Goal: Task Accomplishment & Management: Complete application form

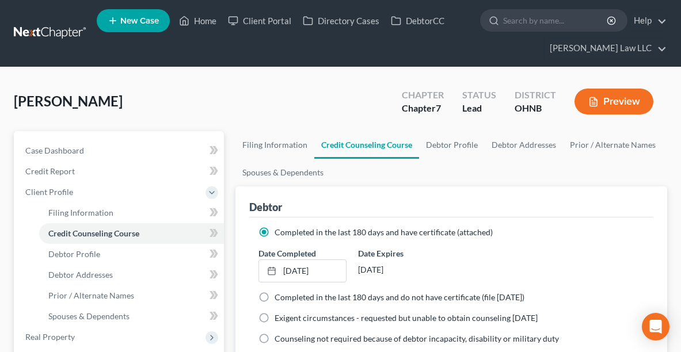
scroll to position [402, 0]
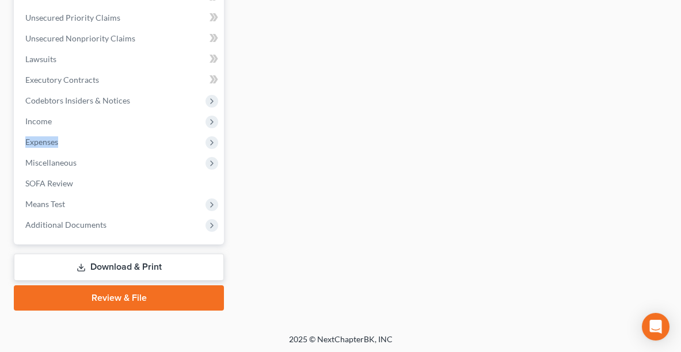
drag, startPoint x: 111, startPoint y: 122, endPoint x: 284, endPoint y: 161, distance: 178.2
click at [284, 161] on div "Petition Navigation Case Dashboard Payments Invoices Payments Payments Credit R…" at bounding box center [340, 20] width 665 height 582
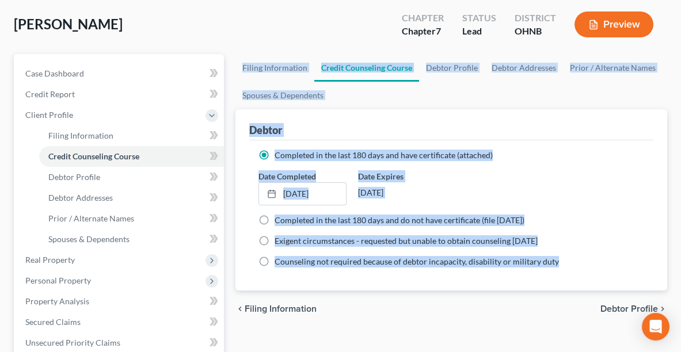
scroll to position [0, 0]
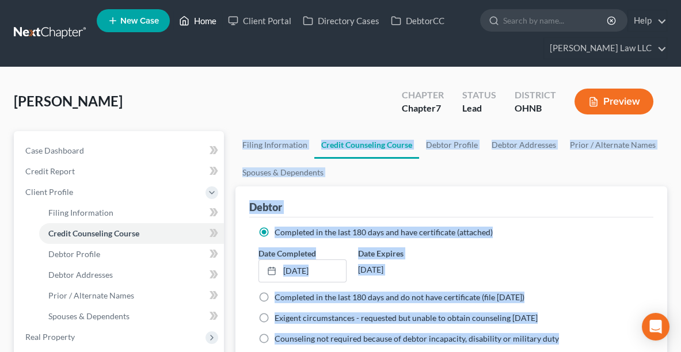
click at [207, 21] on link "Home" at bounding box center [197, 20] width 49 height 21
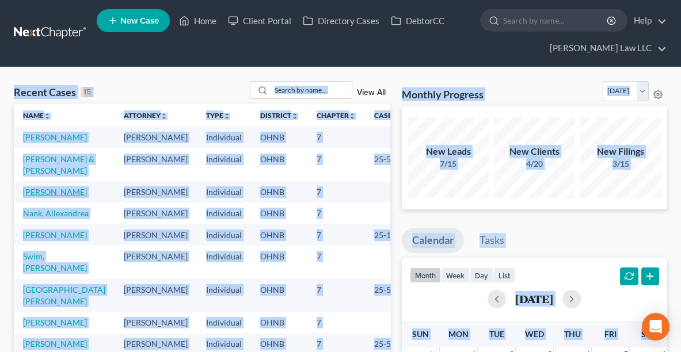
click at [29, 197] on link "[PERSON_NAME]" at bounding box center [55, 192] width 64 height 10
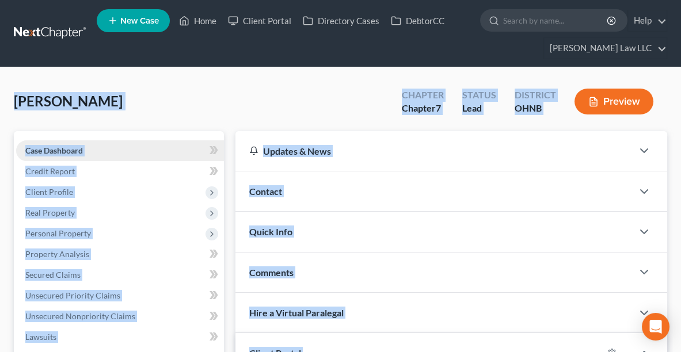
click at [62, 155] on link "Case Dashboard" at bounding box center [120, 150] width 208 height 21
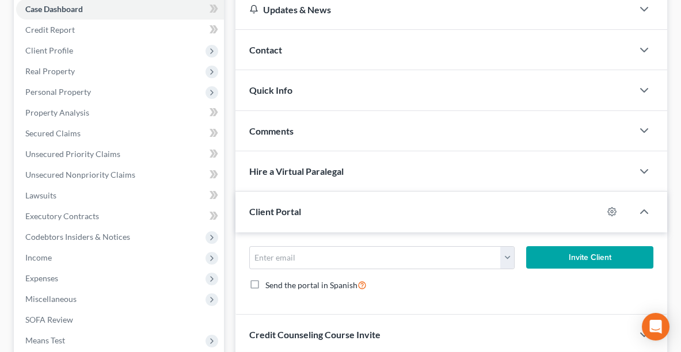
scroll to position [153, 0]
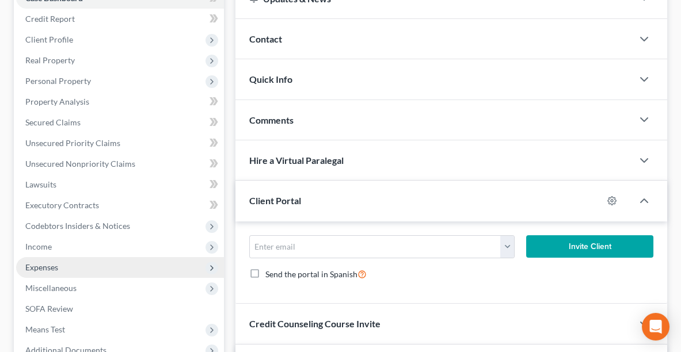
click at [44, 265] on span "Expenses" at bounding box center [41, 268] width 33 height 10
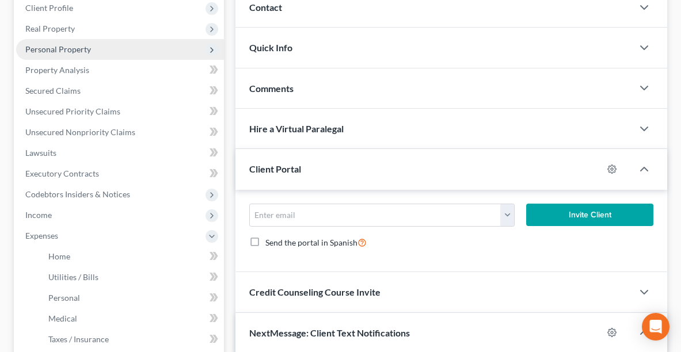
scroll to position [187, 0]
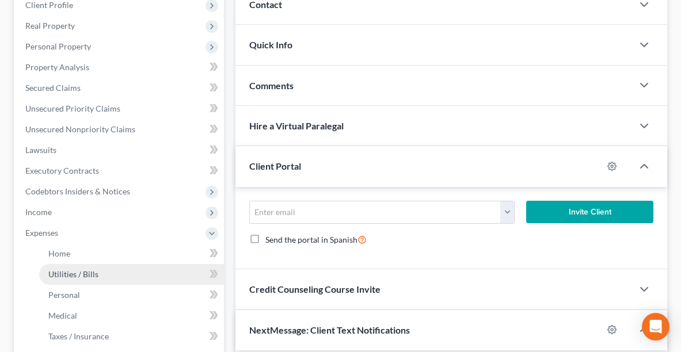
click at [60, 275] on span "Utilities / Bills" at bounding box center [73, 274] width 50 height 10
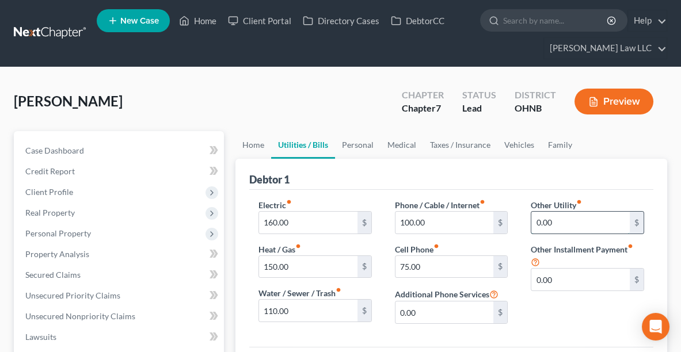
click at [601, 222] on input "0.00" at bounding box center [580, 223] width 98 height 22
click at [453, 220] on input "100.00" at bounding box center [445, 223] width 98 height 22
type input "170.00"
click at [581, 226] on input "0.00" at bounding box center [580, 223] width 98 height 22
click at [561, 228] on input "0.00" at bounding box center [580, 223] width 98 height 22
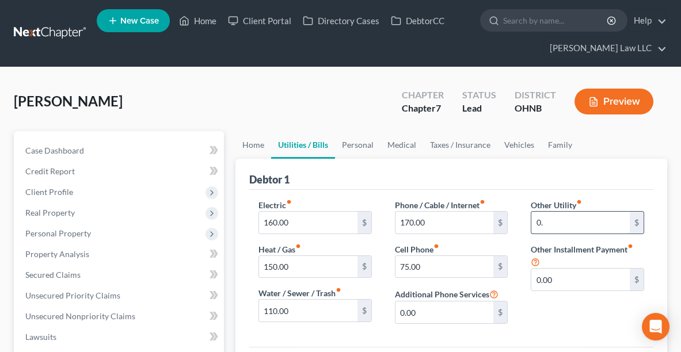
type input "0"
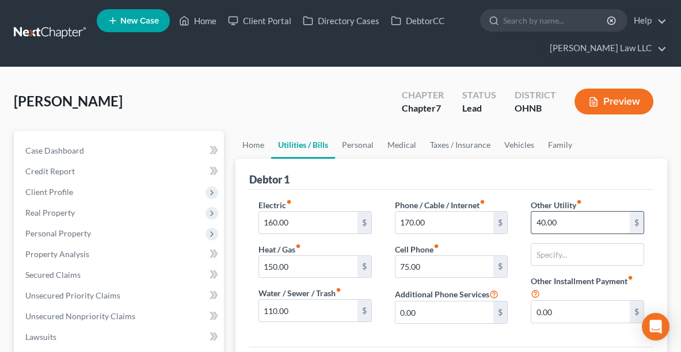
type input "40.00"
type input "Streaming Apps"
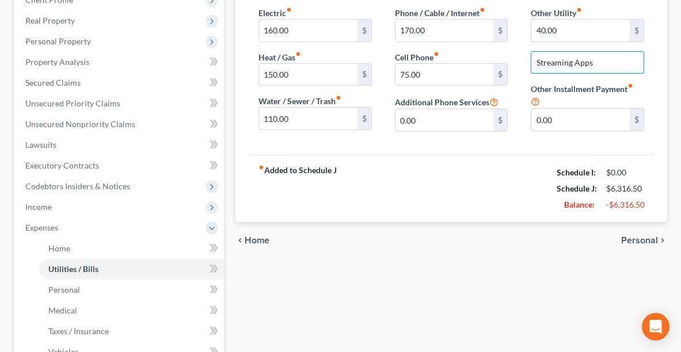
scroll to position [193, 0]
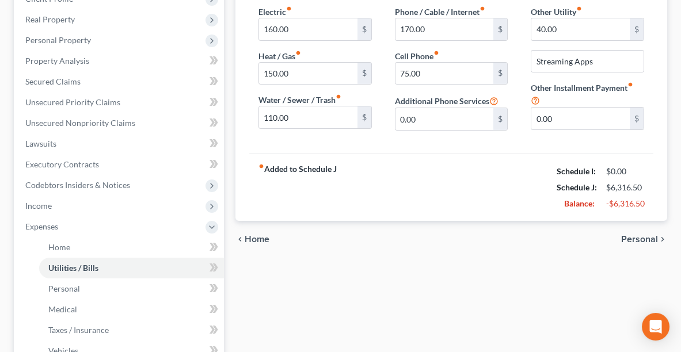
drag, startPoint x: 684, startPoint y: 246, endPoint x: 458, endPoint y: 307, distance: 233.6
click at [458, 307] on div "Home Utilities / Bills Personal Medical Taxes / Insurance Vehicles Family Debto…" at bounding box center [451, 239] width 443 height 603
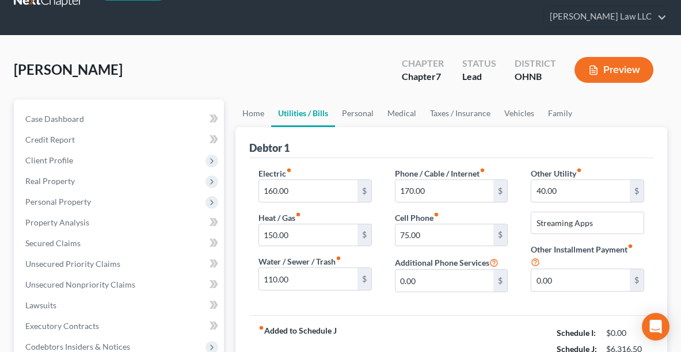
scroll to position [0, 0]
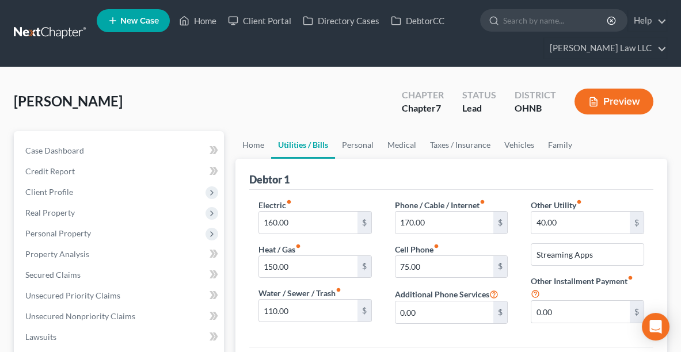
click at [603, 99] on button "Preview" at bounding box center [614, 102] width 79 height 26
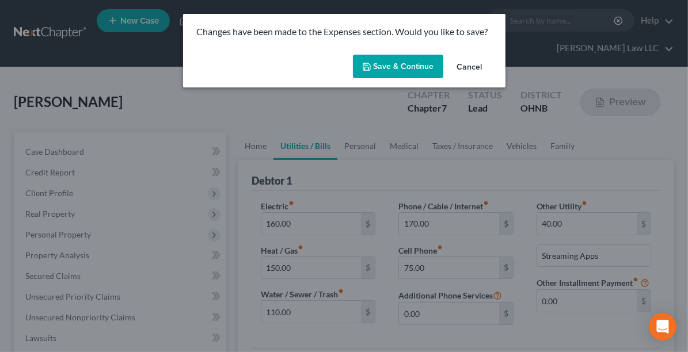
click at [410, 67] on button "Save & Continue" at bounding box center [398, 67] width 90 height 24
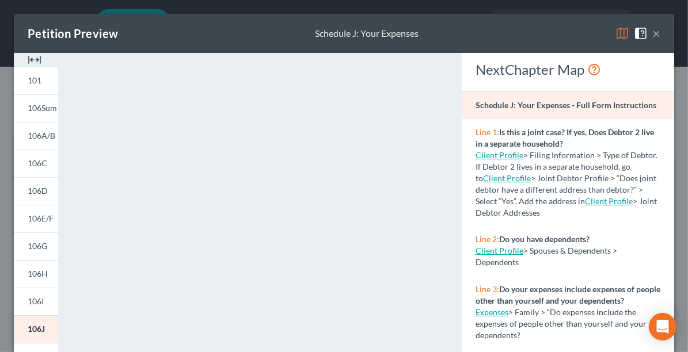
click at [652, 35] on button "×" at bounding box center [656, 33] width 8 height 14
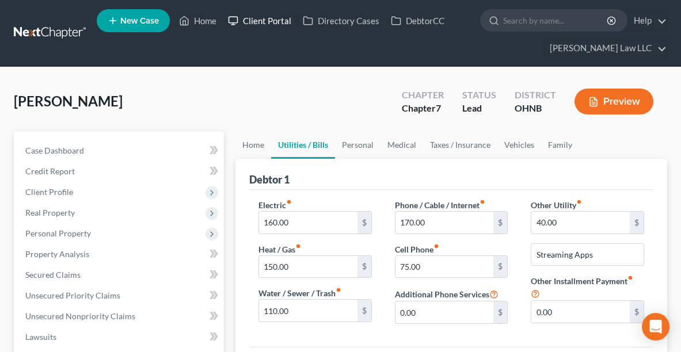
drag, startPoint x: 256, startPoint y: 36, endPoint x: 226, endPoint y: 12, distance: 38.5
drag, startPoint x: 226, startPoint y: 12, endPoint x: 202, endPoint y: 21, distance: 25.3
click at [202, 21] on link "Home" at bounding box center [197, 20] width 49 height 21
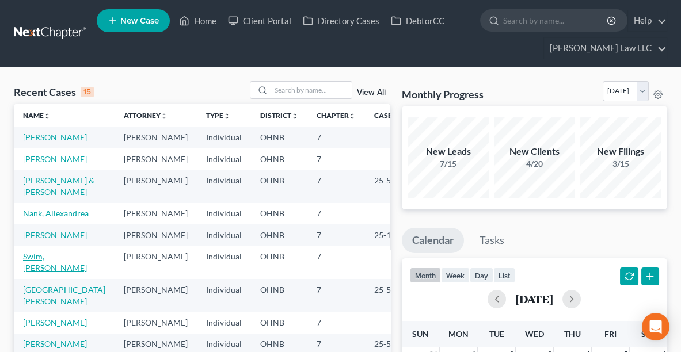
click at [49, 273] on link "Swim, [PERSON_NAME]" at bounding box center [55, 262] width 64 height 21
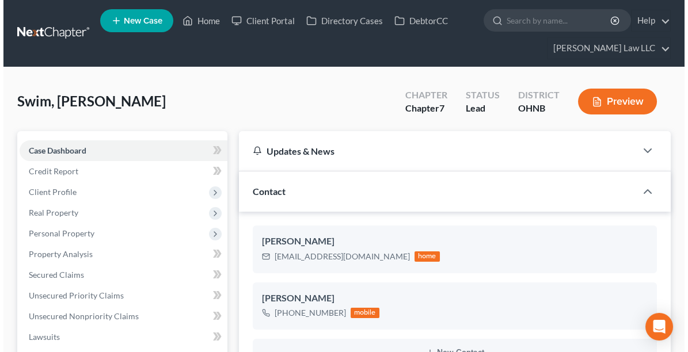
scroll to position [202, 0]
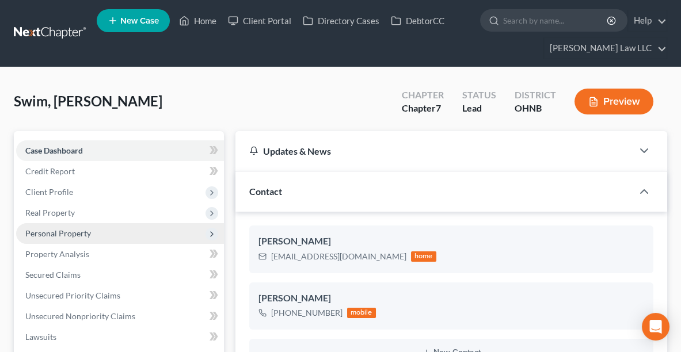
click at [85, 237] on span "Personal Property" at bounding box center [120, 233] width 208 height 21
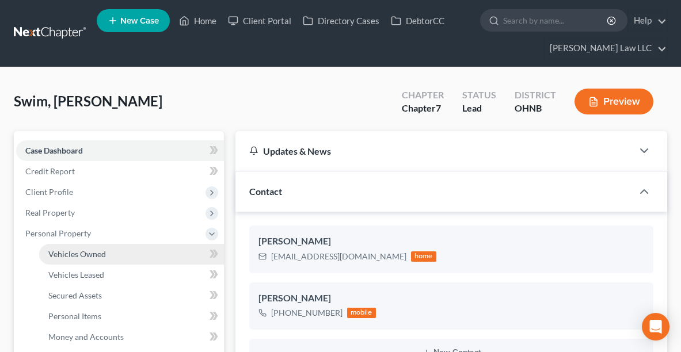
click at [100, 260] on link "Vehicles Owned" at bounding box center [131, 254] width 185 height 21
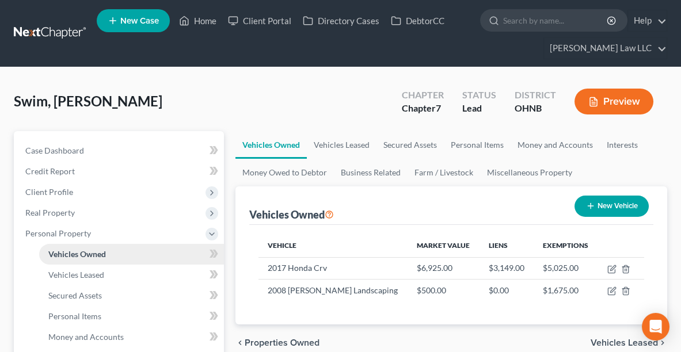
click at [83, 249] on span "Vehicles Owned" at bounding box center [77, 254] width 58 height 10
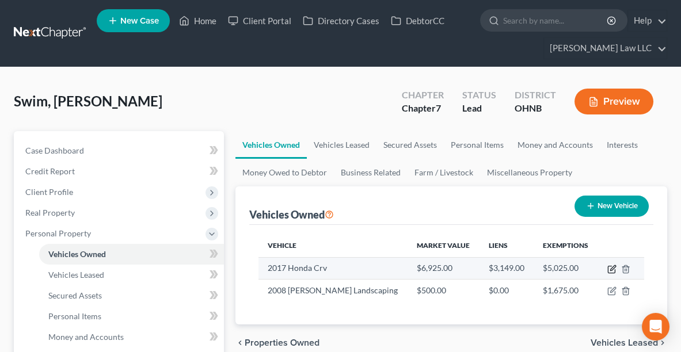
click at [614, 265] on icon "button" at bounding box center [612, 267] width 5 height 5
select select "0"
select select "9"
select select "3"
select select "0"
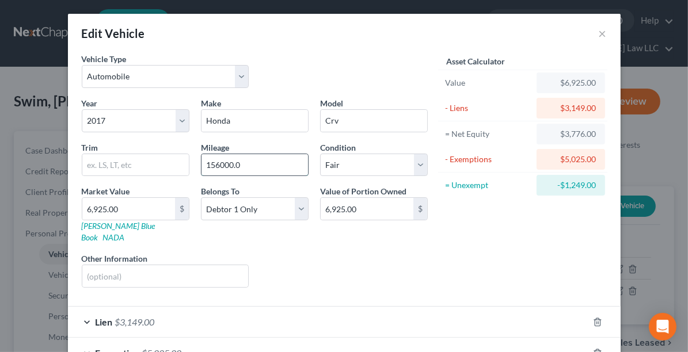
click at [244, 165] on input "156000.0" at bounding box center [255, 165] width 107 height 22
type input "156000"
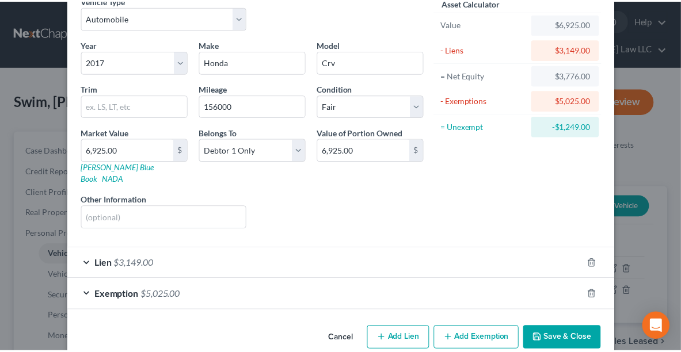
scroll to position [65, 0]
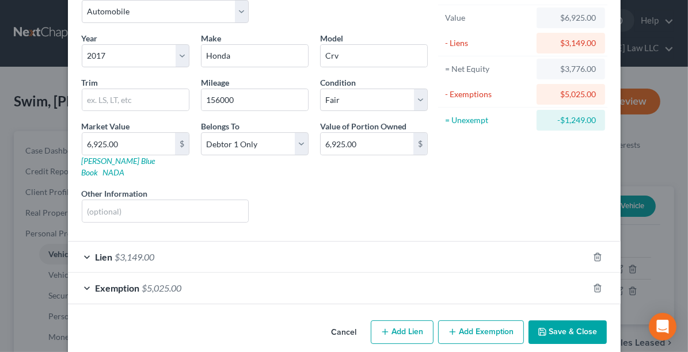
click at [550, 322] on button "Save & Close" at bounding box center [568, 333] width 78 height 24
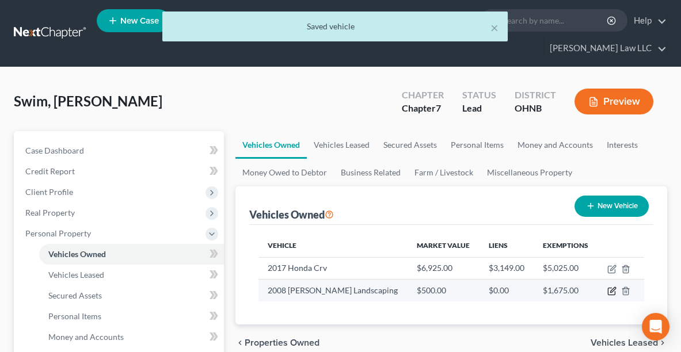
click at [613, 291] on icon "button" at bounding box center [611, 291] width 9 height 9
select select "0"
select select "18"
select select "3"
select select "0"
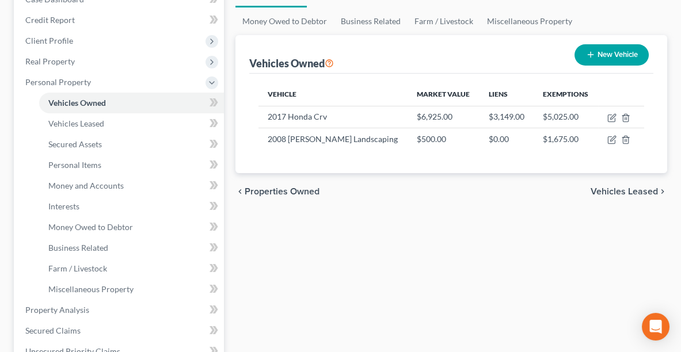
scroll to position [163, 0]
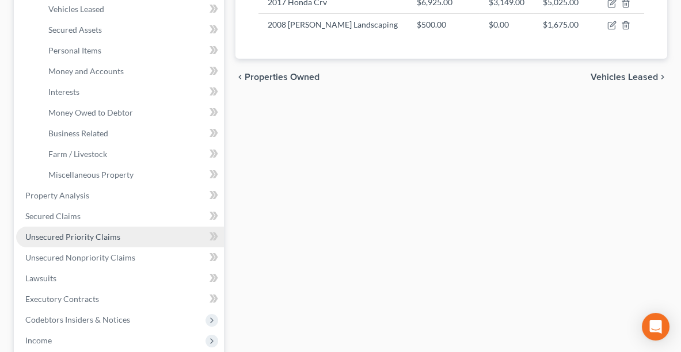
click at [114, 234] on span "Unsecured Priority Claims" at bounding box center [72, 237] width 95 height 10
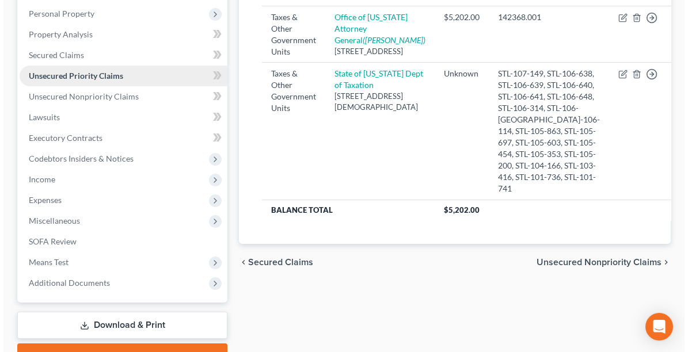
scroll to position [221, 0]
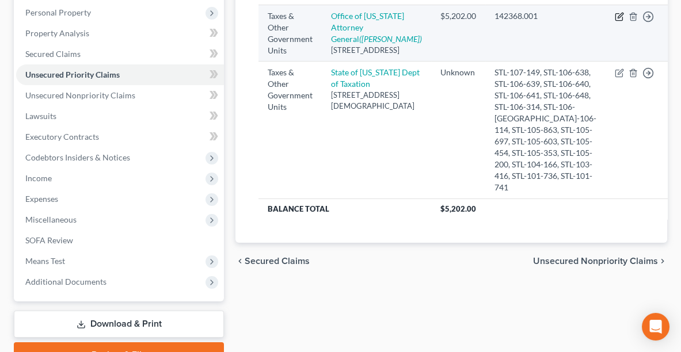
click at [615, 21] on icon "button" at bounding box center [619, 16] width 9 height 9
select select "2"
select select "36"
select select "0"
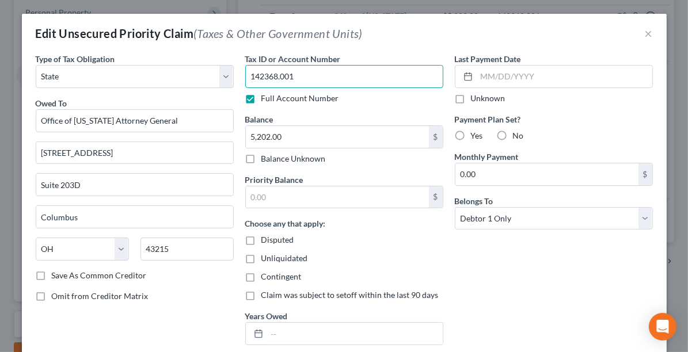
click at [312, 73] on input "142368.001" at bounding box center [344, 76] width 198 height 23
type input "1"
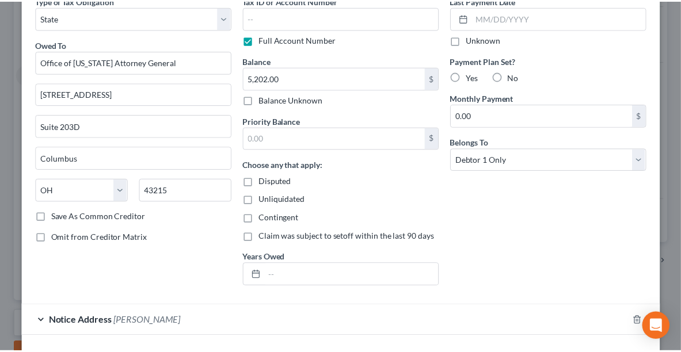
scroll to position [136, 0]
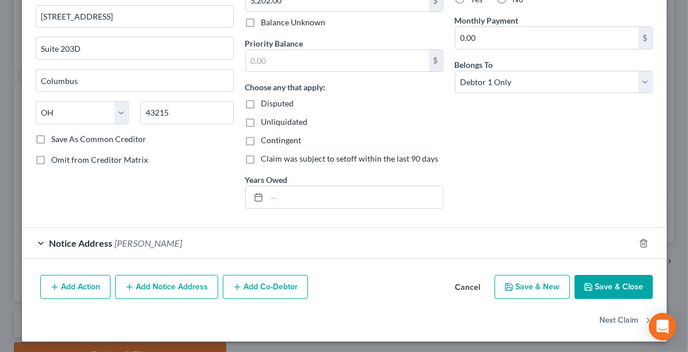
click at [618, 282] on button "Save & Close" at bounding box center [614, 287] width 78 height 24
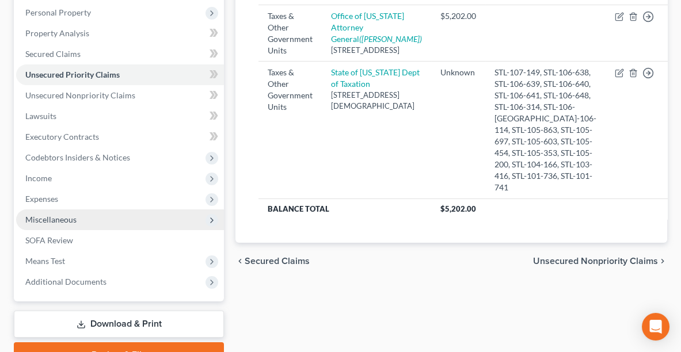
click at [66, 222] on span "Miscellaneous" at bounding box center [50, 220] width 51 height 10
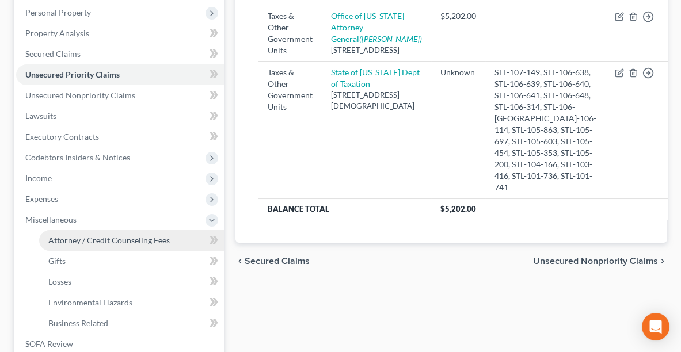
click at [149, 235] on span "Attorney / Credit Counseling Fees" at bounding box center [108, 240] width 121 height 10
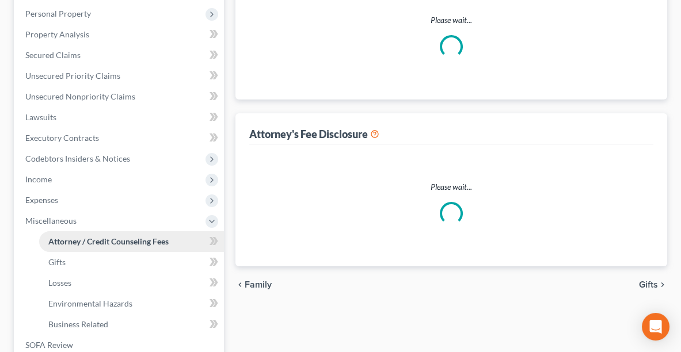
scroll to position [21, 0]
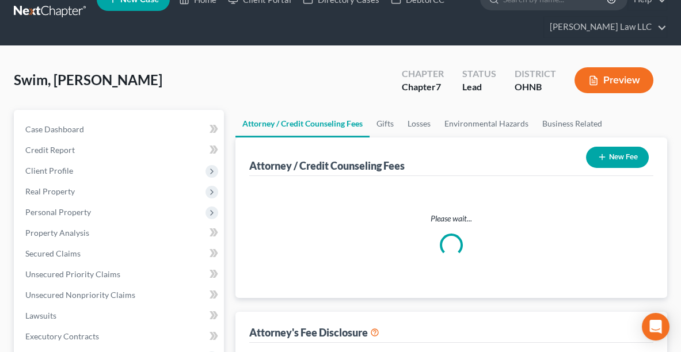
select select "0"
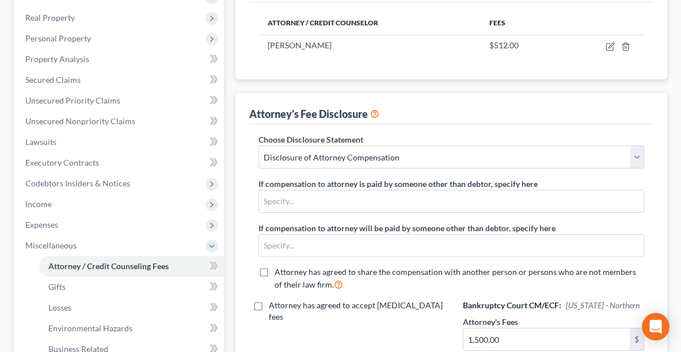
scroll to position [185, 0]
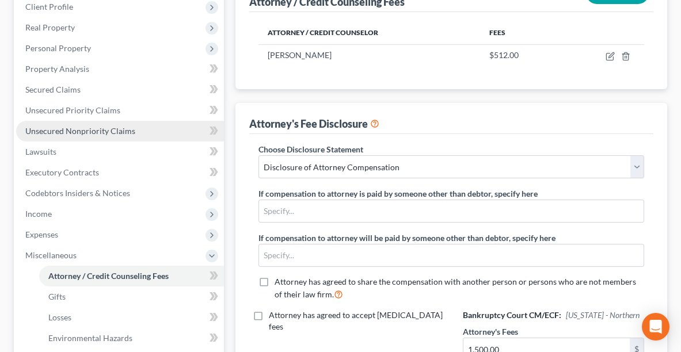
click at [42, 130] on span "Unsecured Nonpriority Claims" at bounding box center [80, 131] width 110 height 10
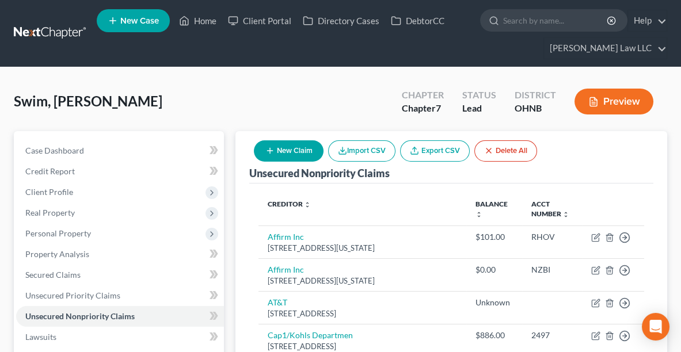
click at [198, 31] on ul "New Case Home Client Portal Directory Cases DebtorCC - No Result - See all resu…" at bounding box center [382, 33] width 571 height 55
click at [196, 26] on link "Home" at bounding box center [197, 20] width 49 height 21
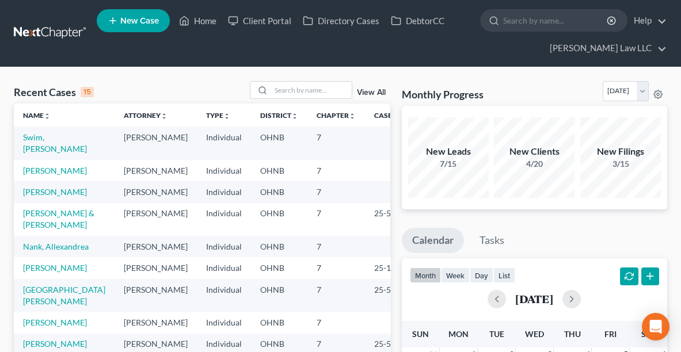
click at [41, 257] on td "Nank, Allexandrea" at bounding box center [64, 246] width 101 height 21
click at [35, 252] on link "Nank, Allexandrea" at bounding box center [56, 247] width 66 height 10
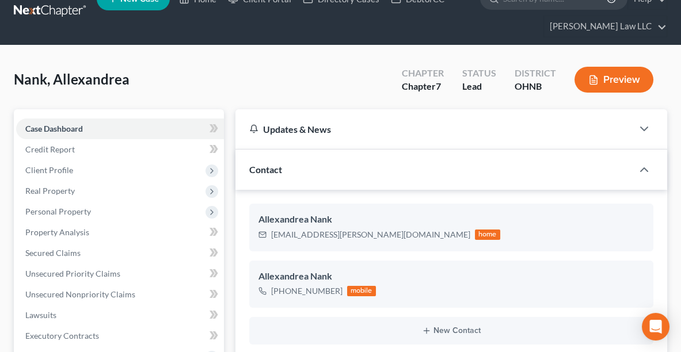
scroll to position [24, 0]
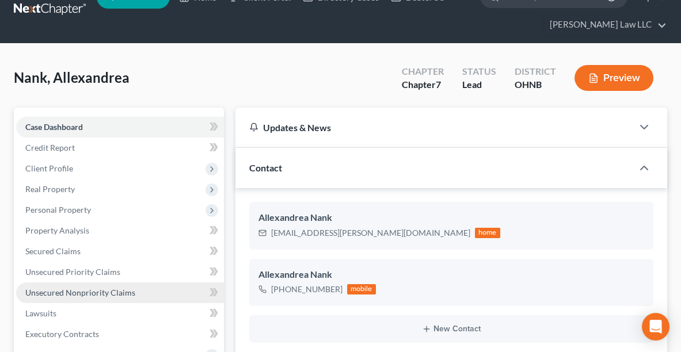
click at [52, 291] on span "Unsecured Nonpriority Claims" at bounding box center [80, 293] width 110 height 10
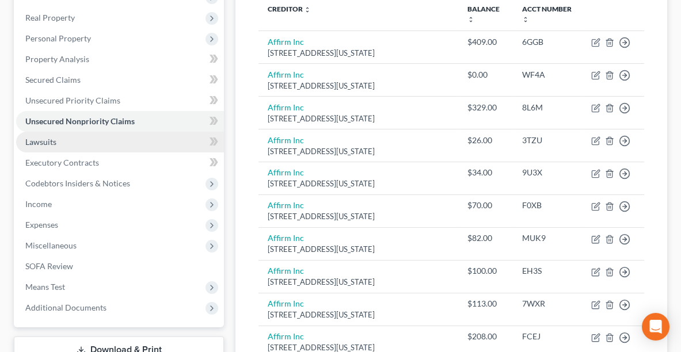
click at [41, 142] on span "Lawsuits" at bounding box center [40, 142] width 31 height 10
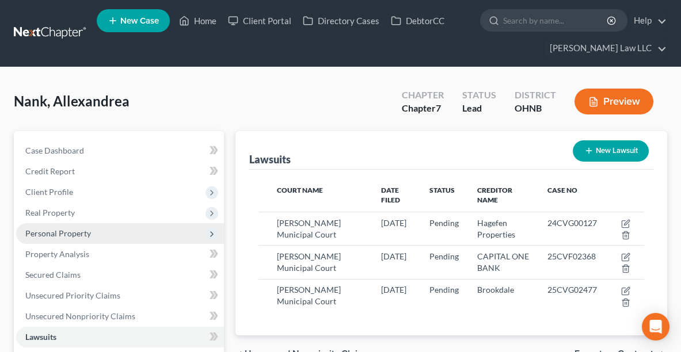
click at [97, 237] on span "Personal Property" at bounding box center [120, 233] width 208 height 21
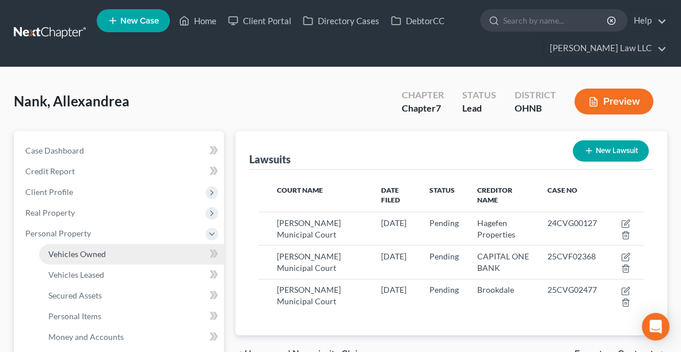
click at [101, 252] on span "Vehicles Owned" at bounding box center [77, 254] width 58 height 10
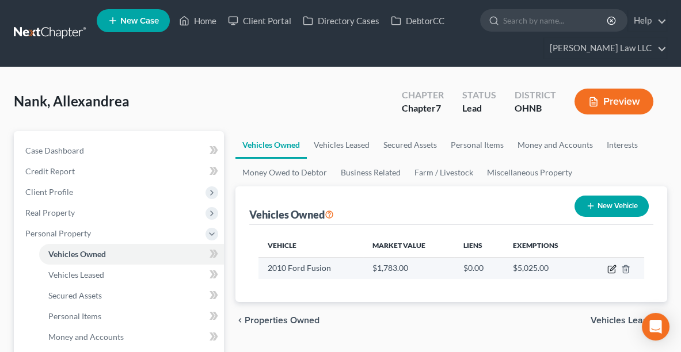
click at [614, 268] on icon "button" at bounding box center [611, 270] width 7 height 7
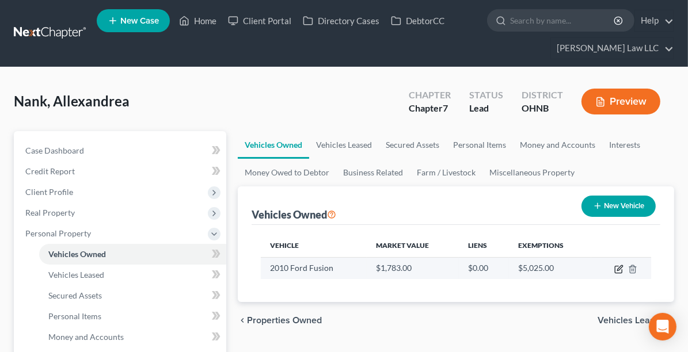
select select "0"
select select "16"
select select "3"
select select "0"
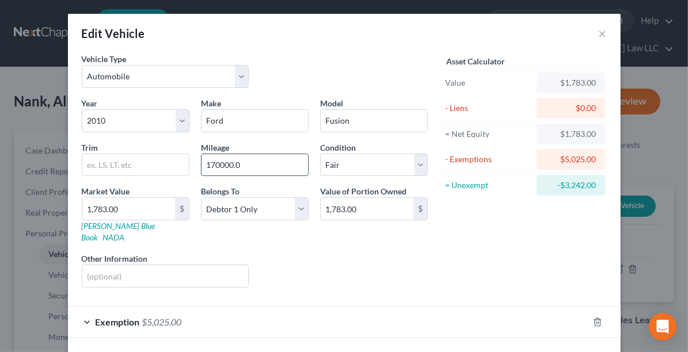
click at [262, 168] on input "170000.0" at bounding box center [255, 165] width 107 height 22
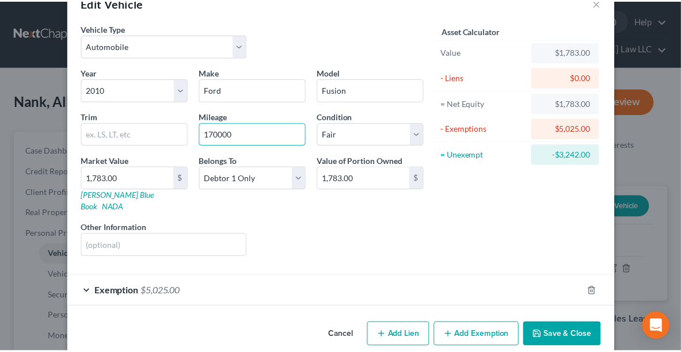
scroll to position [34, 0]
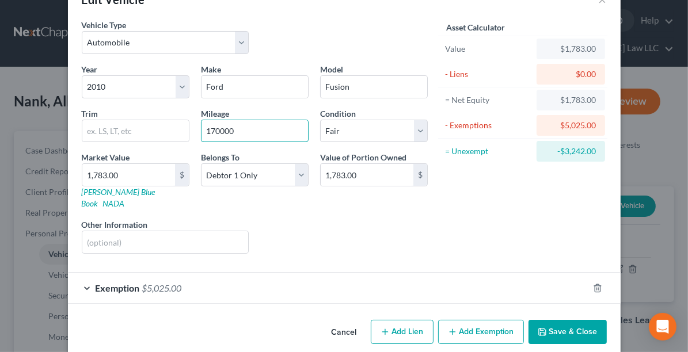
type input "170000"
click at [583, 324] on button "Save & Close" at bounding box center [568, 332] width 78 height 24
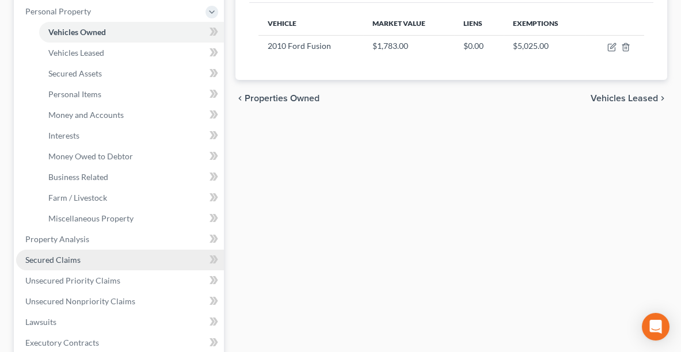
click at [103, 265] on link "Secured Claims" at bounding box center [120, 260] width 208 height 21
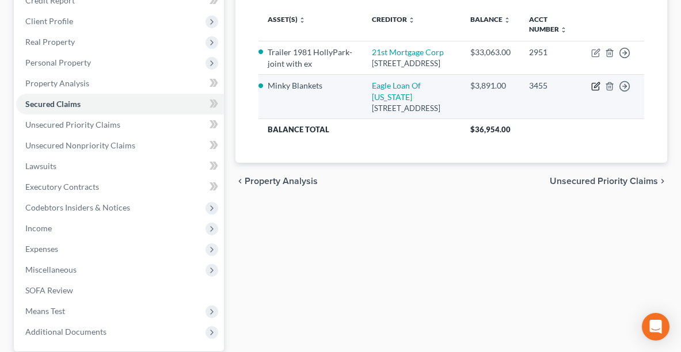
scroll to position [172, 0]
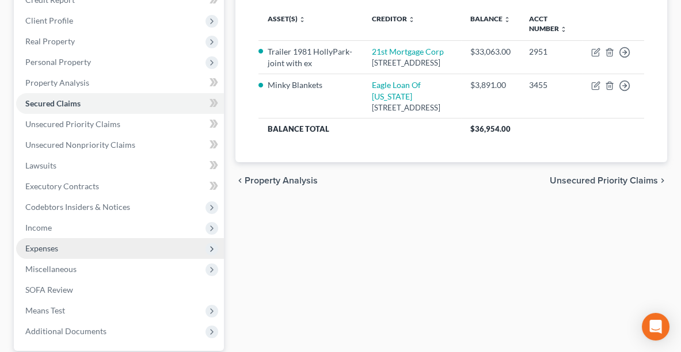
click at [85, 249] on span "Expenses" at bounding box center [120, 248] width 208 height 21
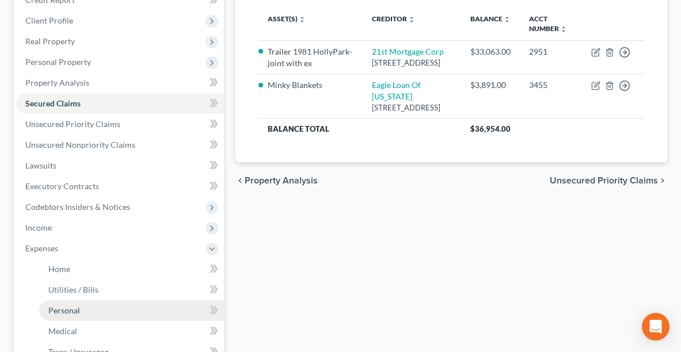
click at [90, 308] on link "Personal" at bounding box center [131, 311] width 185 height 21
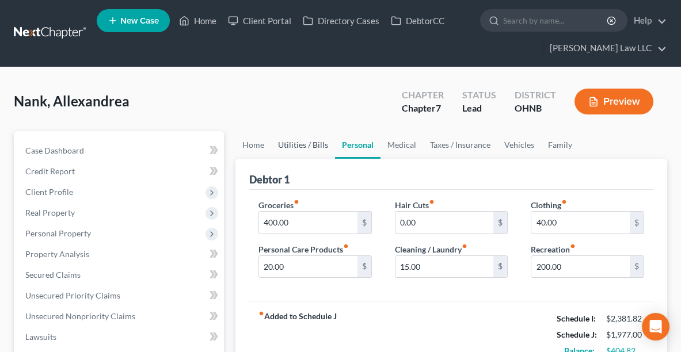
click at [294, 136] on link "Utilities / Bills" at bounding box center [303, 145] width 64 height 28
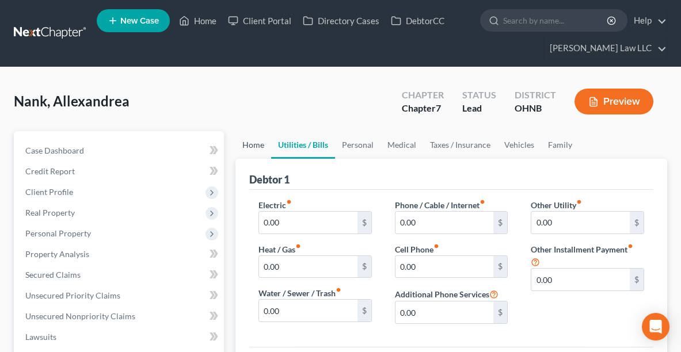
click at [260, 136] on link "Home" at bounding box center [253, 145] width 36 height 28
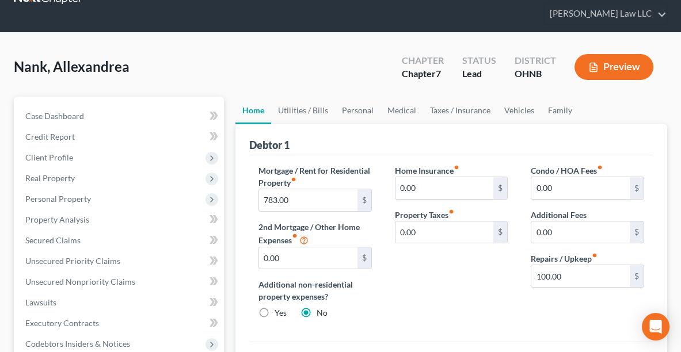
scroll to position [62, 0]
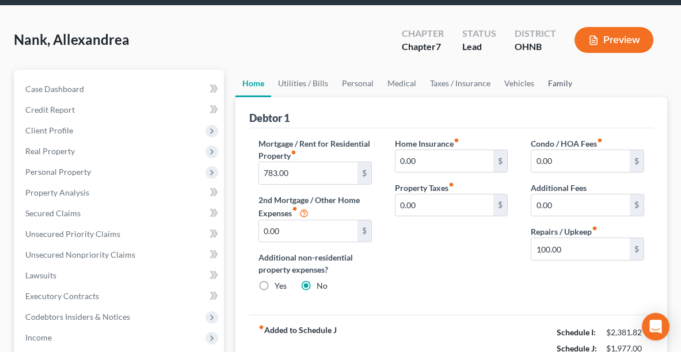
click at [548, 94] on link "Family" at bounding box center [560, 84] width 38 height 28
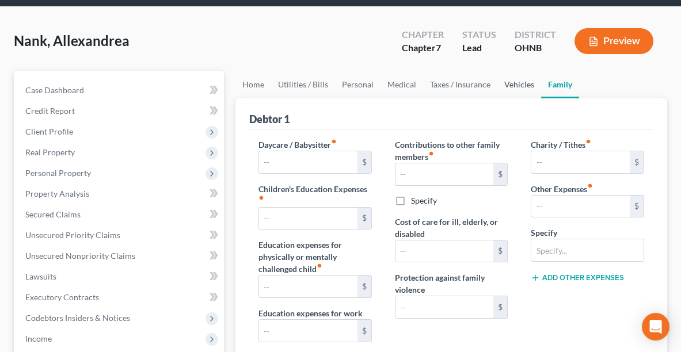
click at [515, 85] on link "Vehicles" at bounding box center [519, 85] width 44 height 28
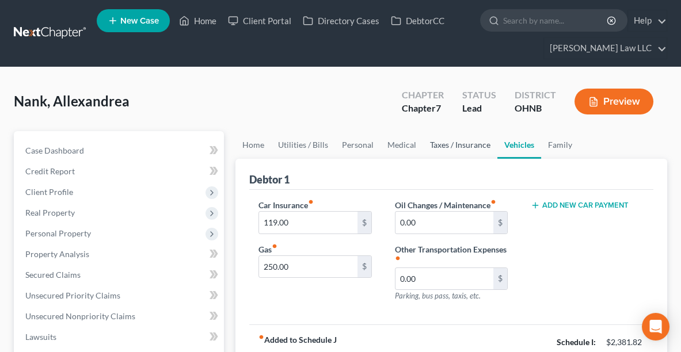
click at [459, 157] on link "Taxes / Insurance" at bounding box center [460, 145] width 74 height 28
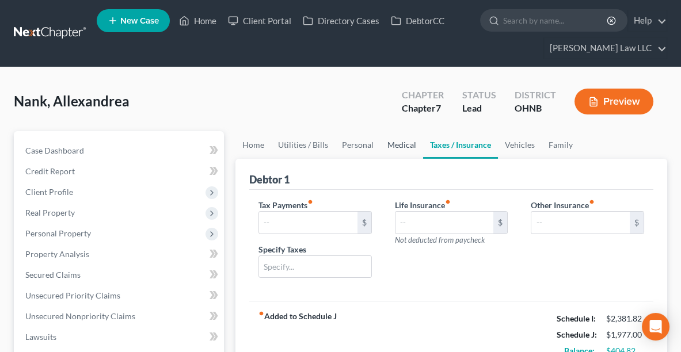
click at [391, 150] on link "Medical" at bounding box center [402, 145] width 43 height 28
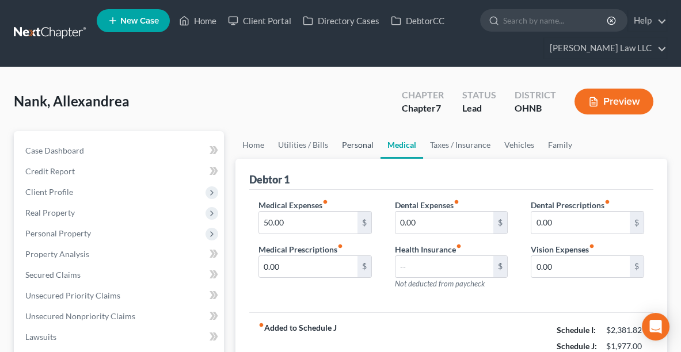
click at [355, 150] on link "Personal" at bounding box center [357, 145] width 45 height 28
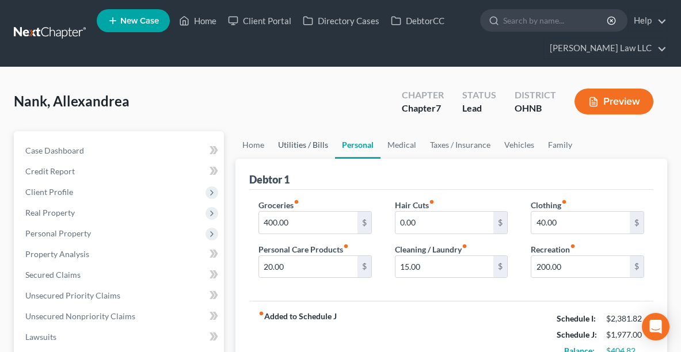
click at [303, 143] on link "Utilities / Bills" at bounding box center [303, 145] width 64 height 28
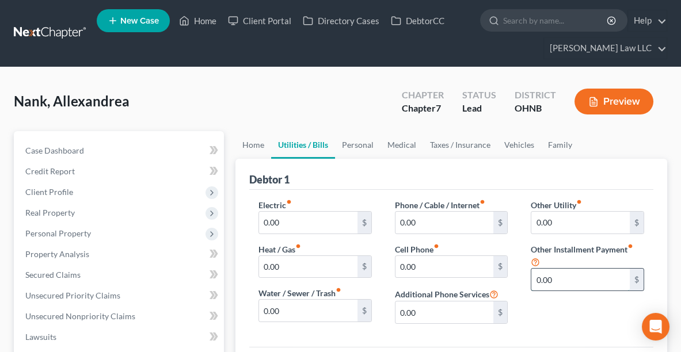
click at [571, 280] on input "0.00" at bounding box center [580, 280] width 98 height 22
type input "190.00"
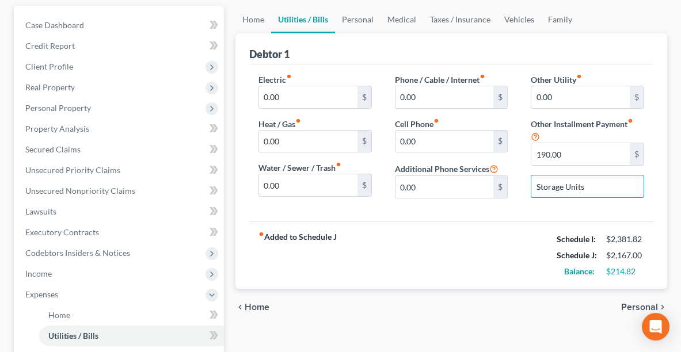
scroll to position [123, 0]
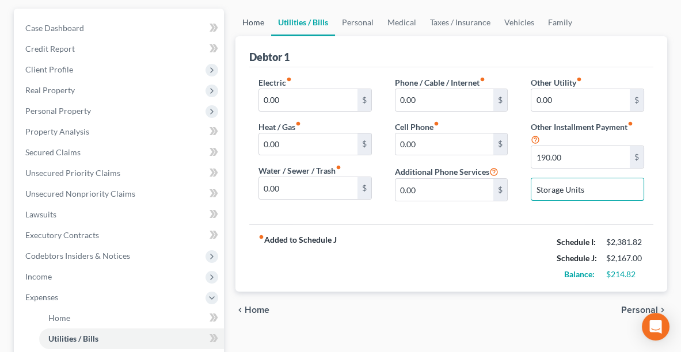
type input "Storage Units"
click at [252, 23] on link "Home" at bounding box center [253, 23] width 36 height 28
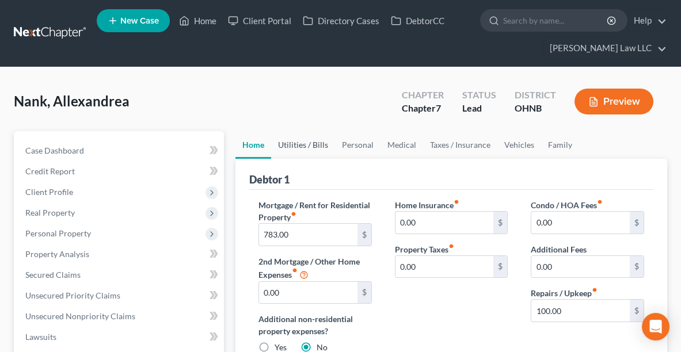
click at [279, 153] on link "Utilities / Bills" at bounding box center [303, 145] width 64 height 28
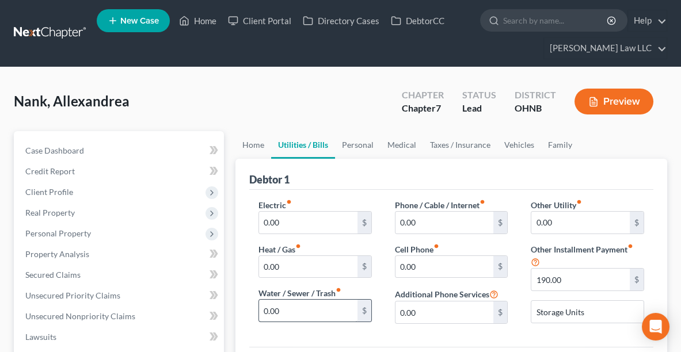
drag, startPoint x: 304, startPoint y: 320, endPoint x: 268, endPoint y: 309, distance: 37.3
click at [268, 309] on div "Electric fiber_manual_record 0.00 $ Heat / Gas fiber_manual_record 0.00 $ Water…" at bounding box center [315, 266] width 136 height 134
type input "30.00"
click at [293, 226] on input "0.00" at bounding box center [308, 223] width 98 height 22
type input "5"
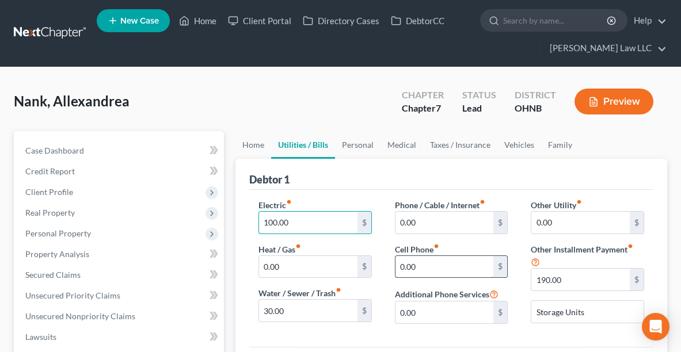
type input "100.00"
click at [452, 267] on input "0.00" at bounding box center [445, 267] width 98 height 22
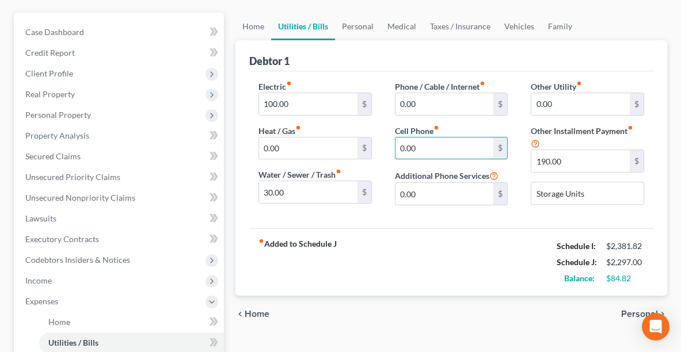
scroll to position [121, 0]
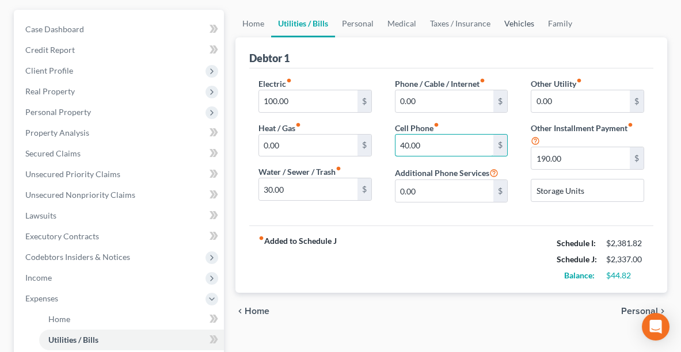
type input "40.00"
click at [524, 22] on link "Vehicles" at bounding box center [519, 24] width 44 height 28
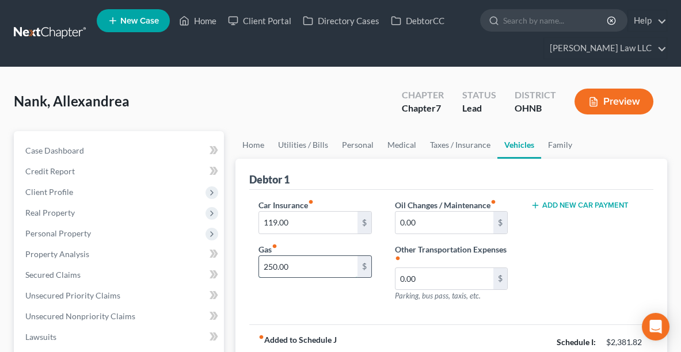
click at [309, 264] on input "250.00" at bounding box center [308, 267] width 98 height 22
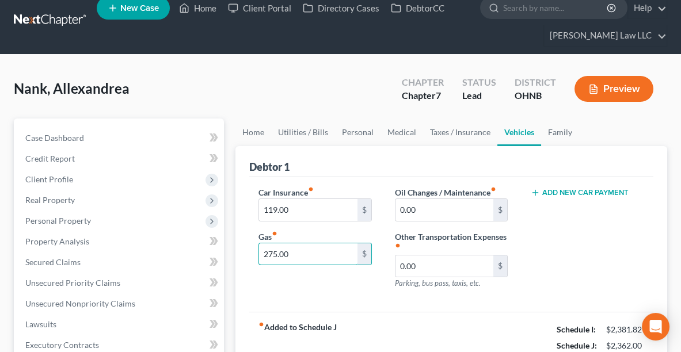
scroll to position [13, 0]
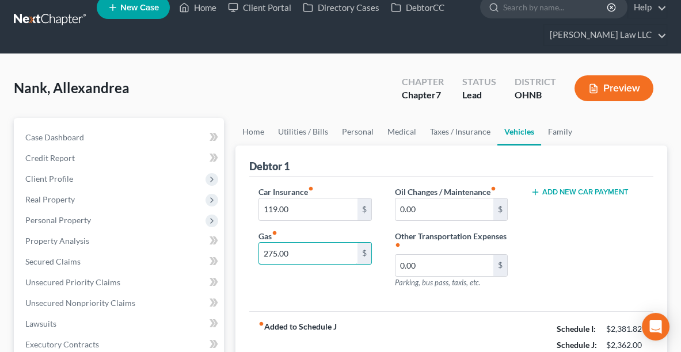
type input "275.00"
click at [611, 83] on button "Preview" at bounding box center [614, 88] width 79 height 26
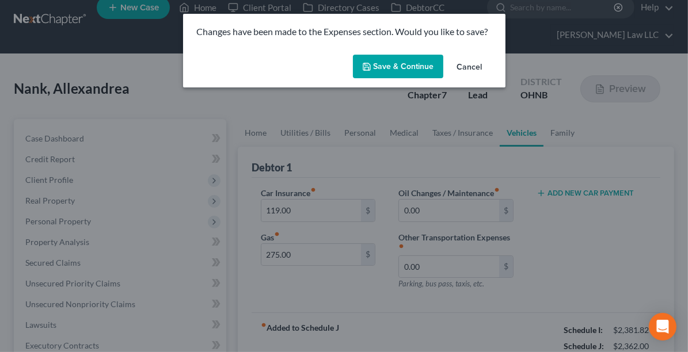
click at [386, 59] on button "Save & Continue" at bounding box center [398, 67] width 90 height 24
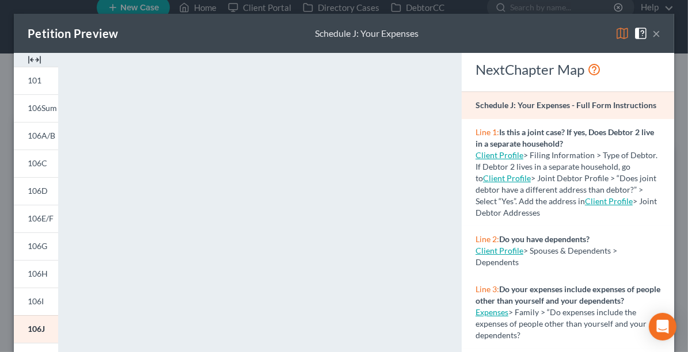
click at [652, 32] on button "×" at bounding box center [656, 33] width 8 height 14
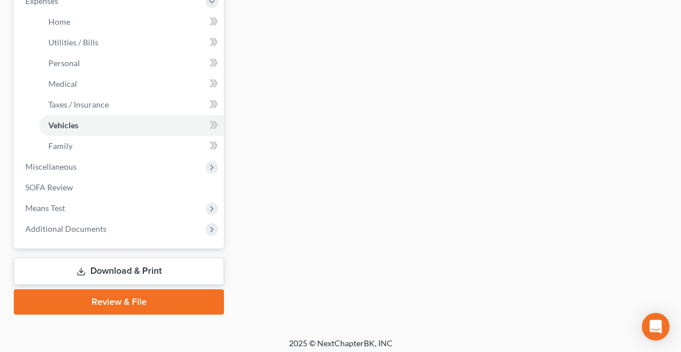
scroll to position [0, 0]
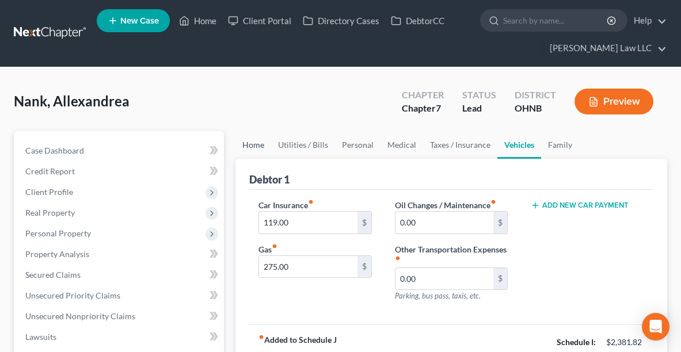
click at [256, 149] on link "Home" at bounding box center [253, 145] width 36 height 28
